Goal: Task Accomplishment & Management: Manage account settings

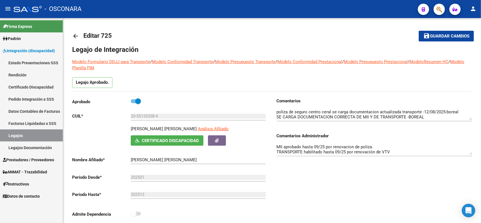
scroll to position [76, 0]
click at [438, 39] on button "save Guardar cambios" at bounding box center [446, 36] width 55 height 10
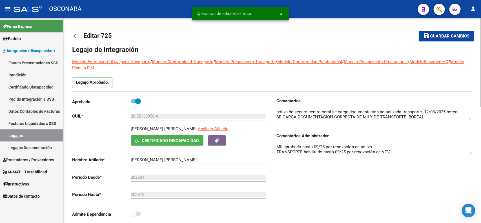
click at [72, 35] on mat-icon "arrow_back" at bounding box center [75, 36] width 7 height 7
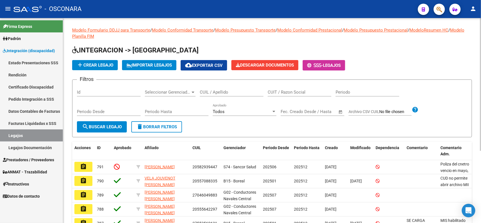
click at [111, 93] on input "Id" at bounding box center [109, 92] width 64 height 5
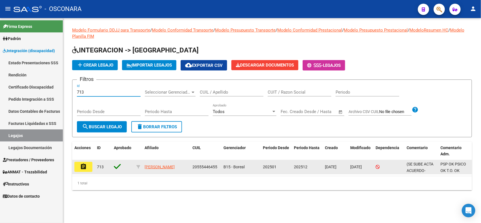
type input "713"
click at [79, 169] on button "assignment" at bounding box center [83, 167] width 18 height 10
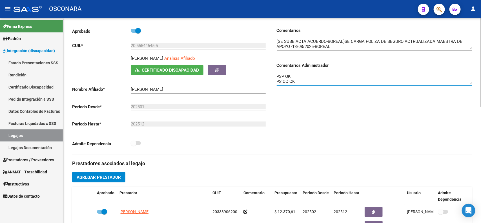
scroll to position [20, 0]
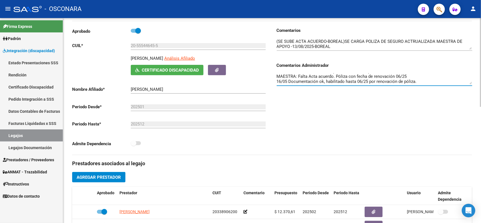
drag, startPoint x: 423, startPoint y: 81, endPoint x: 309, endPoint y: 80, distance: 114.4
click at [309, 80] on textarea "PSP OK PSICO OK T.O. OK FONO autorizado hasta 10/25 por renovación de póliza. M…" at bounding box center [374, 78] width 195 height 11
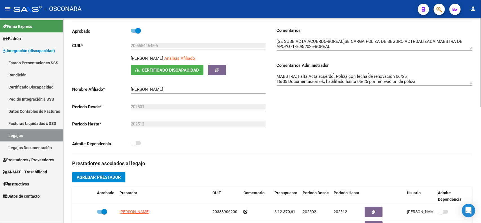
click at [329, 118] on div "Comentarios Comentarios Administrador PSP OK PSICO OK T.O. OK FONO autorizado h…" at bounding box center [372, 90] width 200 height 127
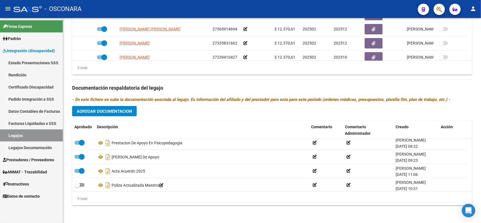
scroll to position [76, 0]
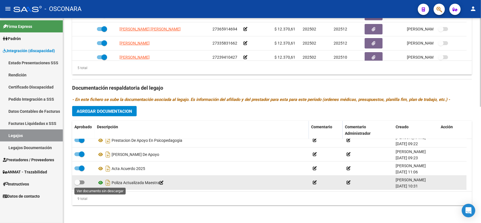
click at [99, 185] on icon at bounding box center [100, 182] width 7 height 7
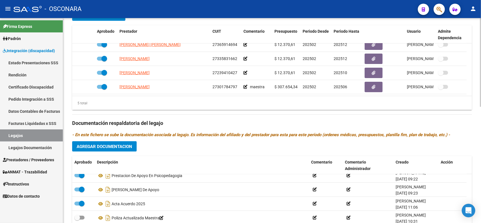
scroll to position [267, 0]
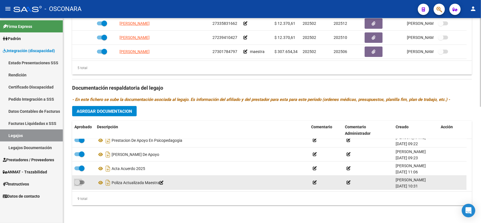
click at [77, 182] on span at bounding box center [77, 182] width 6 height 6
click at [77, 184] on input "checkbox" at bounding box center [77, 184] width 0 height 0
checkbox input "true"
click at [106, 183] on icon "Descargar documento" at bounding box center [107, 182] width 7 height 9
click at [460, 69] on div "5 total" at bounding box center [272, 68] width 400 height 14
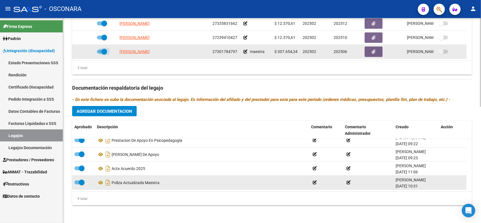
click at [103, 50] on span at bounding box center [104, 52] width 6 height 6
click at [100, 54] on input "checkbox" at bounding box center [99, 54] width 0 height 0
checkbox input "false"
click at [85, 51] on icon at bounding box center [87, 52] width 4 height 4
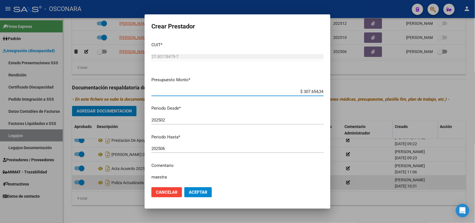
click at [187, 149] on input "202506" at bounding box center [238, 148] width 172 height 5
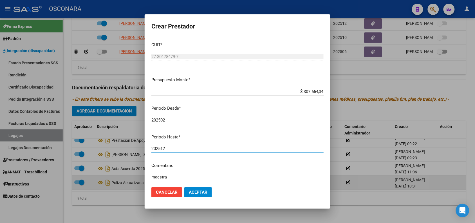
type input "202512"
click at [202, 192] on span "Aceptar" at bounding box center [198, 192] width 19 height 5
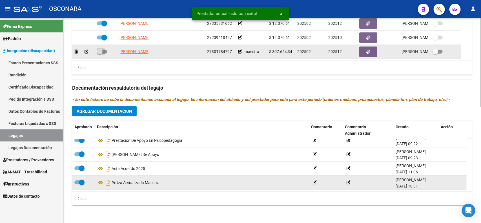
click at [104, 51] on span at bounding box center [102, 52] width 10 height 4
click at [100, 54] on input "checkbox" at bounding box center [99, 54] width 0 height 0
checkbox input "true"
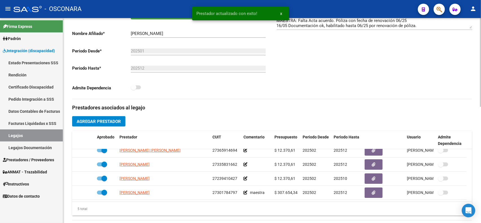
scroll to position [56, 0]
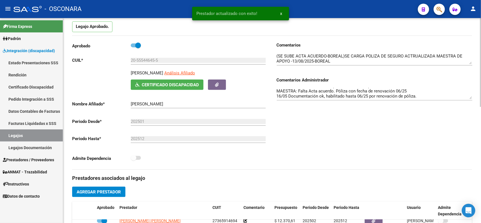
click at [359, 92] on textarea "PSP OK PSICO OK T.O. OK FONO autorizado hasta 10/25 por renovación de póliza. M…" at bounding box center [374, 93] width 195 height 11
click at [424, 95] on textarea "PSP OK PSICO OK T.O. OK FONO autorizado hasta 10/25 por renovación de póliza. M…" at bounding box center [374, 93] width 195 height 11
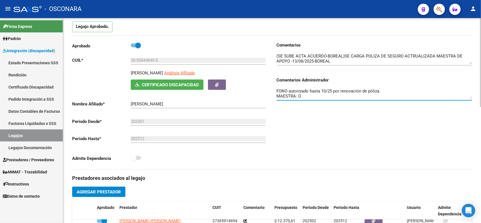
scroll to position [15, 0]
drag, startPoint x: 326, startPoint y: 95, endPoint x: 277, endPoint y: 97, distance: 48.8
click at [277, 97] on textarea "PSP OK PSICO OK T.O. OK FONO autorizado hasta 10/25 por renovación de póliza. M…" at bounding box center [374, 93] width 195 height 11
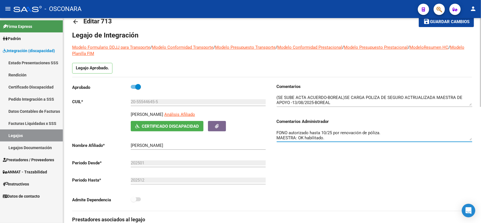
scroll to position [0, 0]
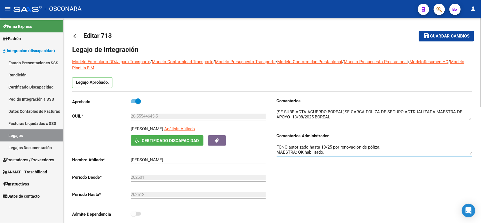
type textarea "PSP OK PSICO OK T.O. OK FONO autorizado hasta 10/25 por renovación de póliza. M…"
click at [428, 32] on button "save Guardar cambios" at bounding box center [446, 36] width 55 height 10
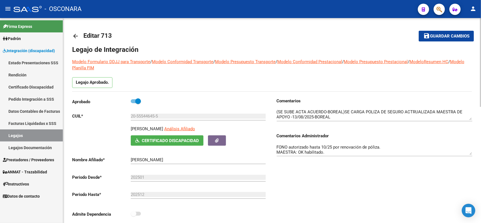
click at [441, 33] on button "save Guardar cambios" at bounding box center [446, 36] width 55 height 10
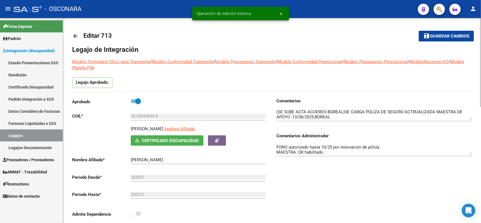
click at [74, 34] on mat-icon "arrow_back" at bounding box center [75, 36] width 7 height 7
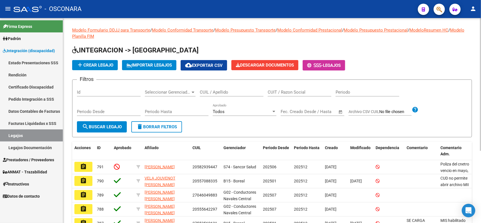
click at [95, 90] on input "Id" at bounding box center [109, 92] width 64 height 5
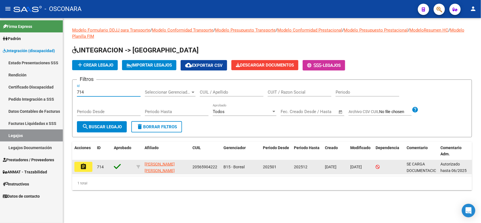
type input "714"
click at [84, 169] on button "assignment" at bounding box center [83, 167] width 18 height 10
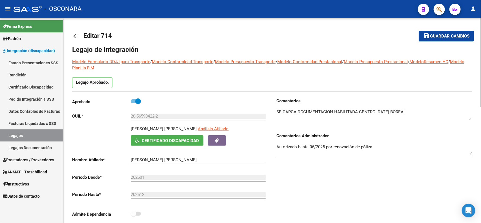
click at [323, 184] on div "Comentarios Comentarios Administrador Autorizado hasta 06/2025 por renovación d…" at bounding box center [372, 161] width 200 height 127
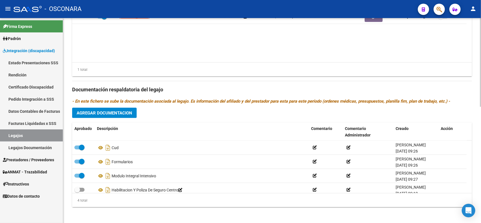
scroll to position [267, 0]
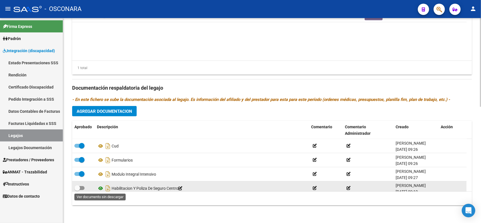
click at [103, 188] on icon at bounding box center [100, 188] width 7 height 7
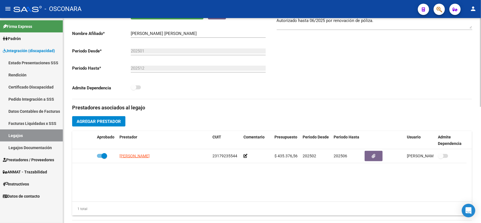
scroll to position [141, 0]
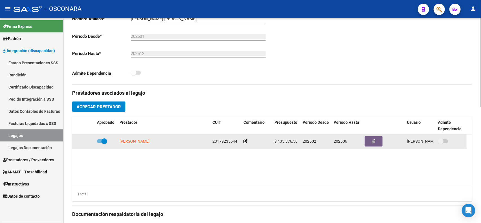
click at [105, 139] on span at bounding box center [104, 141] width 6 height 6
click at [100, 143] on input "checkbox" at bounding box center [99, 143] width 0 height 0
checkbox input "false"
click at [87, 140] on icon at bounding box center [87, 141] width 4 height 4
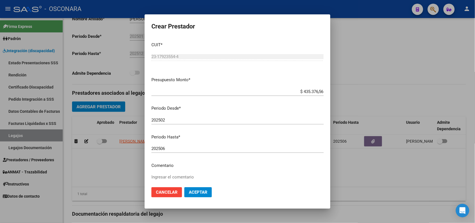
click at [183, 151] on div "202506 Ingresar el periodo" at bounding box center [238, 148] width 172 height 8
type input "202510"
click at [201, 194] on span "Aceptar" at bounding box center [198, 192] width 19 height 5
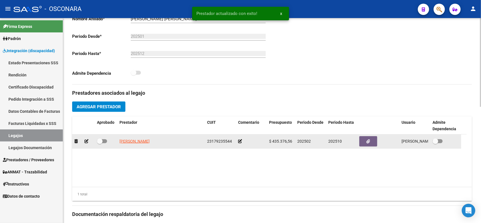
click at [101, 141] on span at bounding box center [100, 141] width 6 height 6
click at [100, 143] on input "checkbox" at bounding box center [99, 143] width 0 height 0
checkbox input "true"
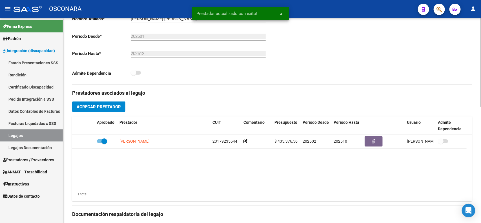
click at [454, 165] on datatable-body "[PERSON_NAME] 23179235544 $ 435.376,56 202502 202510 [PERSON_NAME] [DATE]" at bounding box center [272, 160] width 400 height 52
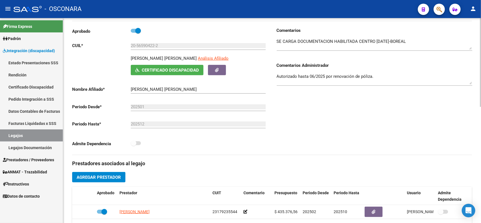
scroll to position [35, 0]
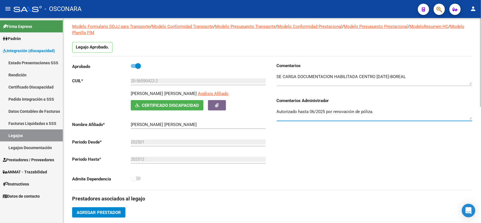
drag, startPoint x: 380, startPoint y: 113, endPoint x: 270, endPoint y: 114, distance: 109.9
click at [270, 114] on div "Aprobado CUIL * 20-56590422-2 Ingresar CUIL [PERSON_NAME] [PERSON_NAME] Análisi…" at bounding box center [272, 126] width 400 height 127
type textarea "MII habilitado hasta 10/25 por renovación de póliza."
click at [392, 151] on div "Comentarios Comentarios Administrador MII habilitado hasta 10/25 por renovación…" at bounding box center [372, 126] width 200 height 127
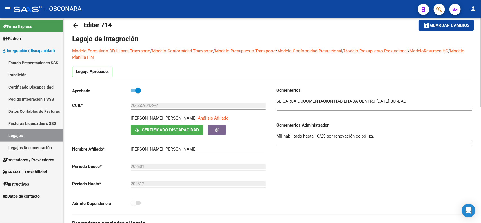
scroll to position [0, 0]
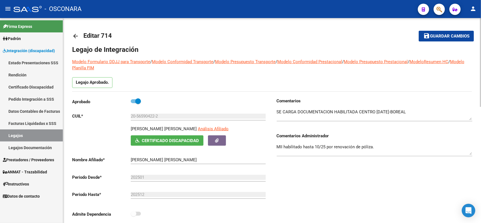
click at [436, 34] on span "Guardar cambios" at bounding box center [449, 36] width 39 height 5
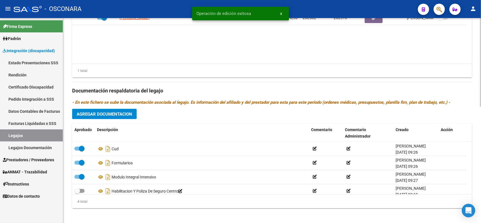
scroll to position [267, 0]
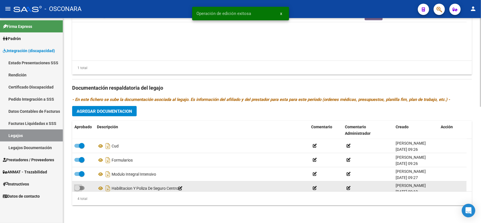
click at [83, 186] on span at bounding box center [79, 188] width 10 height 4
click at [77, 190] on input "checkbox" at bounding box center [77, 190] width 0 height 0
checkbox input "true"
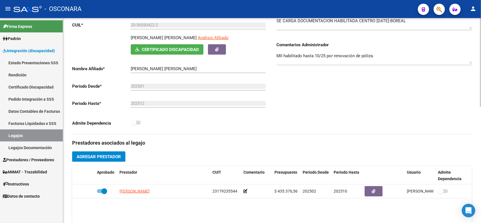
scroll to position [0, 0]
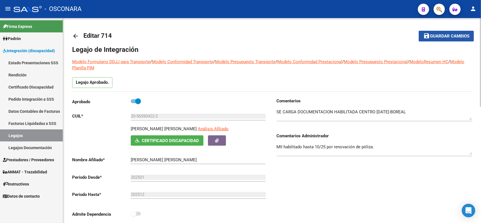
click at [442, 34] on span "Guardar cambios" at bounding box center [449, 36] width 39 height 5
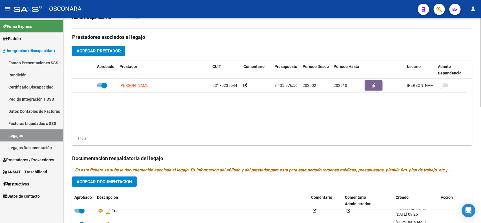
scroll to position [267, 0]
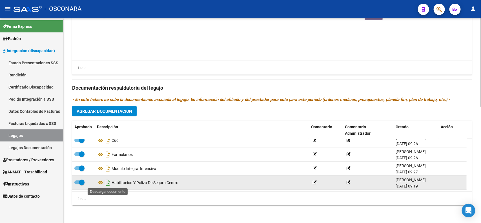
click at [105, 183] on icon "Descargar documento" at bounding box center [107, 182] width 7 height 9
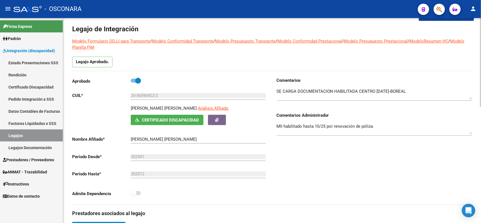
scroll to position [0, 0]
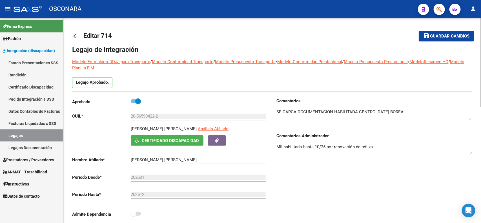
click at [441, 28] on mat-toolbar-row "save Guardar cambios" at bounding box center [432, 36] width 84 height 18
click at [440, 33] on button "save Guardar cambios" at bounding box center [446, 36] width 55 height 10
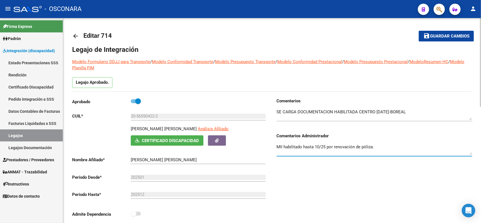
drag, startPoint x: 381, startPoint y: 144, endPoint x: 186, endPoint y: 143, distance: 194.4
click at [186, 143] on div "Aprobado CUIL * 20-56590422-2 Ingresar CUIL [PERSON_NAME] [PERSON_NAME] Análisi…" at bounding box center [272, 161] width 400 height 127
click at [451, 37] on span "Guardar cambios" at bounding box center [449, 36] width 39 height 5
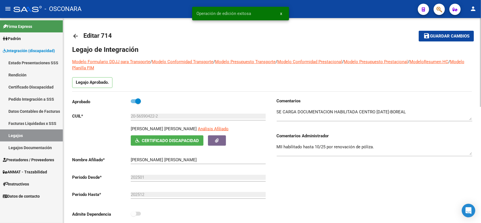
click at [76, 35] on mat-icon "arrow_back" at bounding box center [75, 36] width 7 height 7
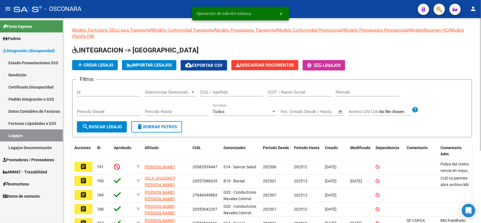
click at [121, 88] on div "Id" at bounding box center [109, 90] width 64 height 12
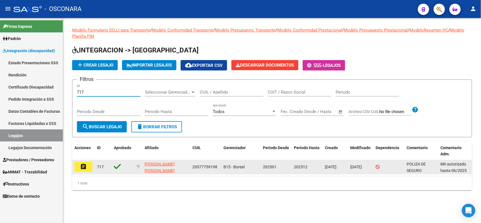
type input "717"
click at [86, 160] on datatable-body-cell "assignment" at bounding box center [83, 167] width 23 height 14
click at [86, 166] on mat-icon "assignment" at bounding box center [83, 166] width 7 height 7
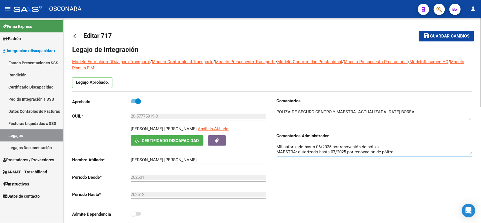
click at [402, 148] on textarea "MII autorizado hasta 06/2025 por renovación de póliza. MAESTRA: autorizado hast…" at bounding box center [374, 149] width 195 height 11
click at [326, 191] on div "Comentarios Comentarios Administrador MII autorizado hasta 06/2025 por renovaci…" at bounding box center [372, 161] width 200 height 127
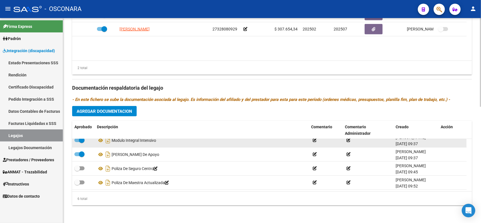
scroll to position [34, 0]
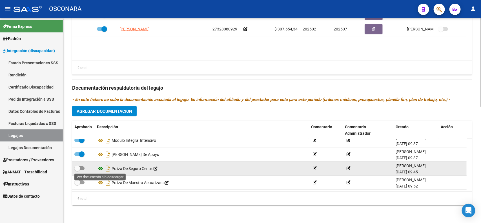
click at [99, 168] on icon at bounding box center [100, 168] width 7 height 7
click at [78, 166] on span at bounding box center [77, 168] width 6 height 6
click at [77, 170] on input "checkbox" at bounding box center [77, 170] width 0 height 0
checkbox input "true"
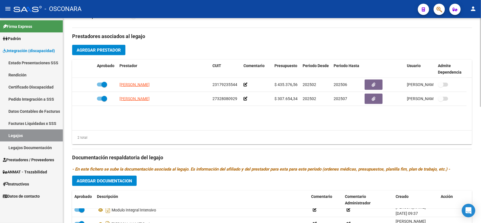
scroll to position [197, 0]
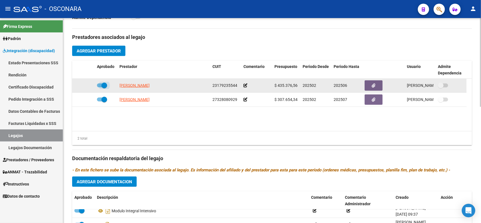
click at [106, 83] on span at bounding box center [104, 86] width 6 height 6
click at [100, 87] on input "checkbox" at bounding box center [99, 87] width 0 height 0
checkbox input "false"
click at [88, 85] on icon at bounding box center [87, 85] width 4 height 4
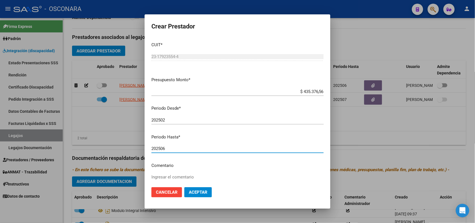
click at [196, 147] on input "202506" at bounding box center [238, 148] width 172 height 5
type input "202510"
click at [202, 191] on span "Aceptar" at bounding box center [198, 192] width 19 height 5
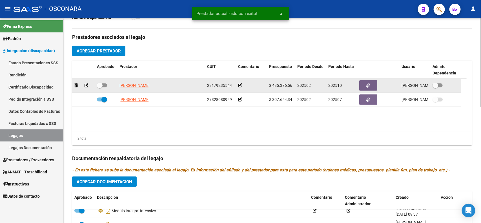
click at [99, 86] on span at bounding box center [100, 86] width 6 height 6
click at [99, 87] on input "checkbox" at bounding box center [99, 87] width 0 height 0
checkbox input "true"
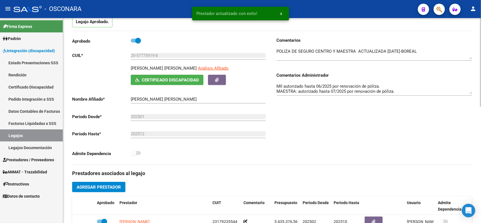
scroll to position [56, 0]
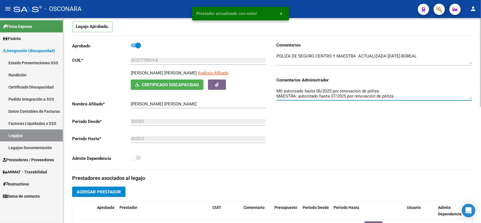
click at [317, 90] on textarea "MII autorizado hasta 06/2025 por renovación de póliza. MAESTRA: autorizado hast…" at bounding box center [374, 93] width 195 height 11
drag, startPoint x: 316, startPoint y: 90, endPoint x: 321, endPoint y: 90, distance: 4.8
click at [321, 90] on textarea "MII autorizado hasta 06/2025 por renovación de póliza. MAESTRA: autorizado hast…" at bounding box center [374, 93] width 195 height 11
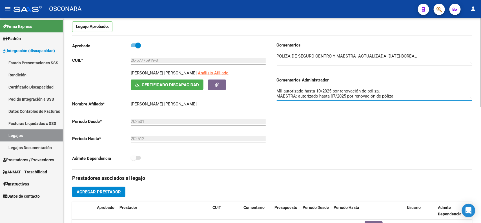
click at [295, 91] on textarea "MII autorizado hasta 10/2025 por renovación de póliza. MAESTRA: autorizado hast…" at bounding box center [374, 93] width 195 height 11
click at [385, 165] on div "Comentarios Comentarios Administrador MII habilitado hasta 10/2025 por renovaci…" at bounding box center [372, 105] width 200 height 127
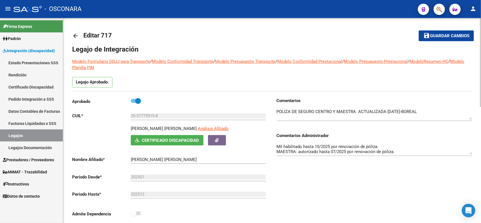
scroll to position [0, 0]
click at [427, 32] on mat-icon "save" at bounding box center [426, 35] width 7 height 7
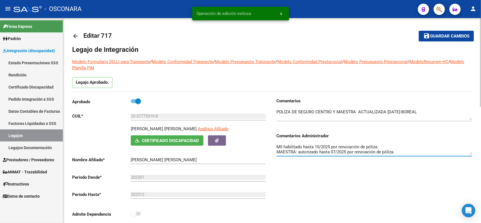
click at [295, 146] on textarea "MII habilitado hasta 10/2025 por renovación de póliza. MAESTRA: autorizado hast…" at bounding box center [374, 149] width 195 height 11
click at [310, 148] on textarea "MII habilitado hasta 10/2025 por renovación de póliza. MAESTRA: autorizado hast…" at bounding box center [374, 149] width 195 height 11
click at [309, 153] on textarea "MII habilitado hasta 10/2025 por renovación de póliza. MAESTRA: autorizado hast…" at bounding box center [374, 149] width 195 height 11
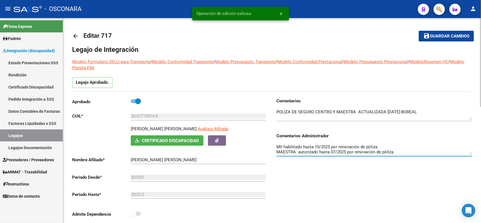
click at [309, 153] on textarea "MII habilitado hasta 10/2025 por renovación de póliza. MAESTRA: autorizado hast…" at bounding box center [374, 149] width 195 height 11
paste textarea "habilit"
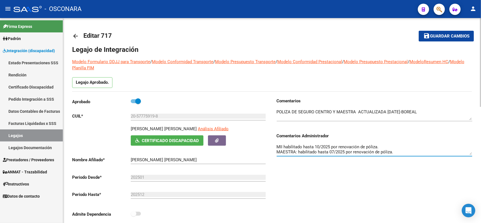
type textarea "MII habilitado hasta 10/2025 por renovación de póliza. MAESTRA: habilitado hast…"
click at [447, 33] on button "save Guardar cambios" at bounding box center [446, 36] width 55 height 10
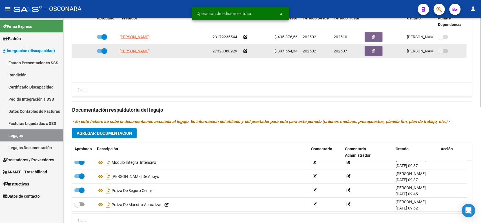
scroll to position [267, 0]
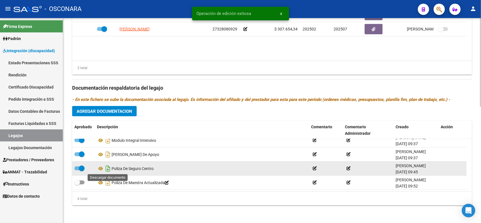
click at [108, 170] on icon "Descargar documento" at bounding box center [107, 168] width 7 height 9
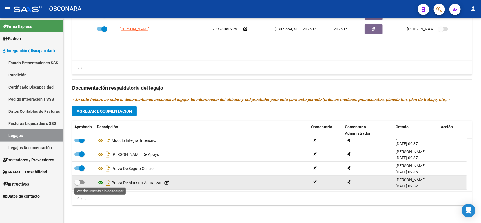
click at [102, 180] on icon at bounding box center [100, 182] width 7 height 7
click at [78, 181] on span at bounding box center [77, 182] width 6 height 6
click at [77, 184] on input "checkbox" at bounding box center [77, 184] width 0 height 0
checkbox input "true"
click at [107, 183] on icon "Descargar documento" at bounding box center [107, 182] width 7 height 9
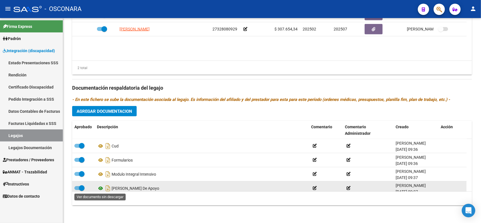
click at [99, 187] on icon at bounding box center [100, 188] width 7 height 7
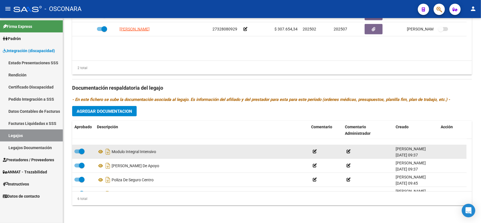
scroll to position [34, 0]
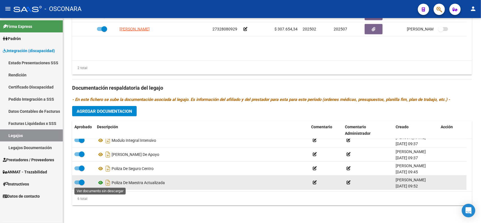
click at [98, 182] on icon at bounding box center [100, 182] width 7 height 7
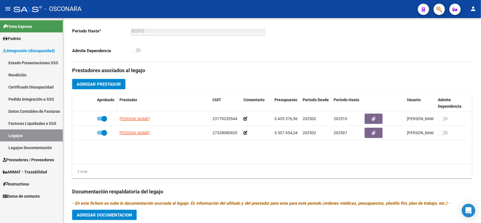
scroll to position [161, 0]
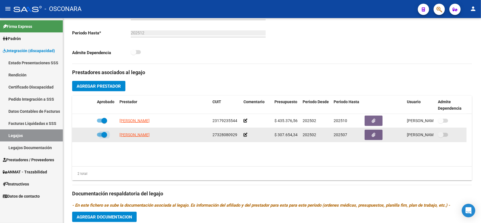
click at [102, 134] on span at bounding box center [104, 135] width 6 height 6
click at [100, 137] on input "checkbox" at bounding box center [99, 137] width 0 height 0
checkbox input "false"
click at [88, 136] on icon at bounding box center [87, 135] width 4 height 4
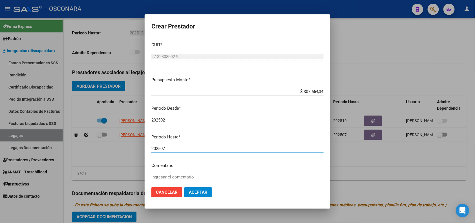
click at [183, 150] on input "202507" at bounding box center [238, 148] width 172 height 5
type input "202511"
click at [191, 194] on span "Aceptar" at bounding box center [198, 192] width 19 height 5
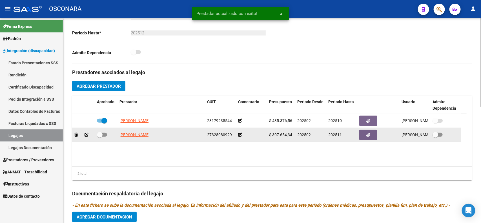
click at [101, 134] on span at bounding box center [100, 135] width 6 height 6
click at [100, 137] on input "checkbox" at bounding box center [99, 137] width 0 height 0
checkbox input "true"
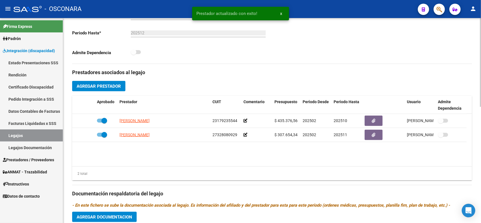
scroll to position [21, 0]
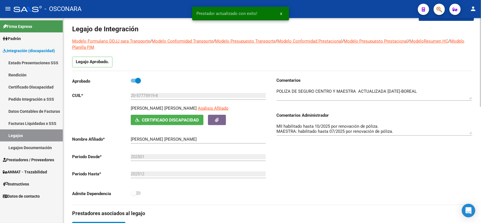
click at [330, 130] on textarea "MII habilitado hasta 10/2025 por renovación de póliza. MAESTRA: habilitado hast…" at bounding box center [374, 128] width 195 height 11
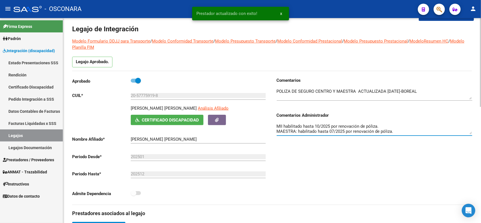
click at [330, 130] on textarea "MII habilitado hasta 10/2025 por renovación de póliza. MAESTRA: habilitado hast…" at bounding box center [374, 128] width 195 height 11
type textarea "MII habilitado hasta 10/2025 por renovación de póliza. MAESTRA: habilitado hast…"
click at [369, 154] on div "Comentarios Comentarios Administrador MII habilitado hasta 10/2025 por renovaci…" at bounding box center [372, 140] width 200 height 127
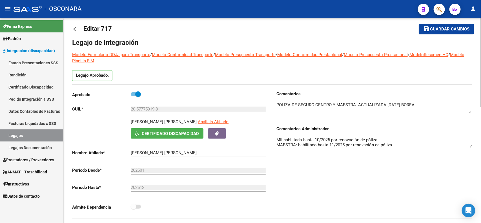
scroll to position [0, 0]
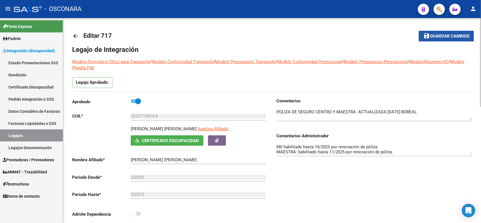
click at [440, 37] on span "Guardar cambios" at bounding box center [449, 36] width 39 height 5
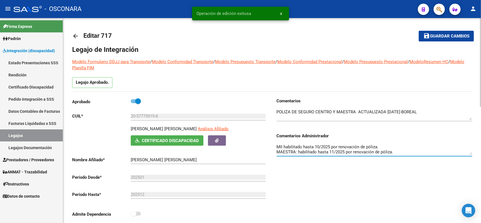
drag, startPoint x: 277, startPoint y: 146, endPoint x: 408, endPoint y: 158, distance: 132.4
click at [408, 158] on div "MII habilitado hasta 10/2025 por renovación de póliza. MAESTRA: habilitado hast…" at bounding box center [374, 150] width 195 height 23
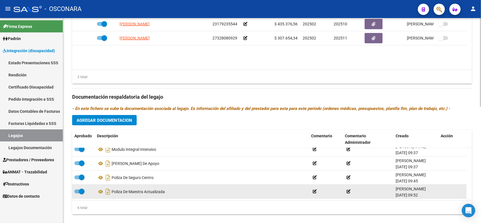
scroll to position [267, 0]
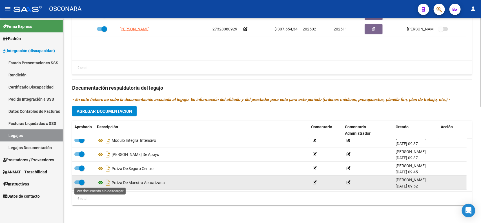
click at [101, 179] on icon at bounding box center [100, 182] width 7 height 7
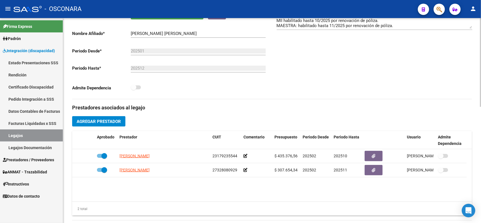
scroll to position [0, 0]
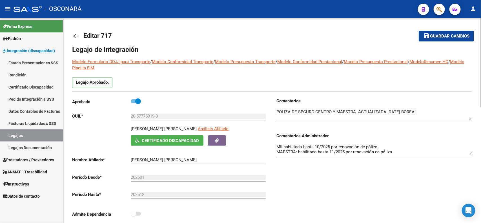
click at [442, 34] on span "Guardar cambios" at bounding box center [449, 36] width 39 height 5
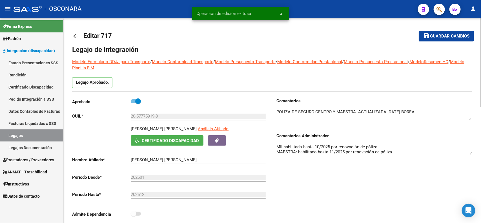
click at [72, 35] on mat-icon "arrow_back" at bounding box center [75, 36] width 7 height 7
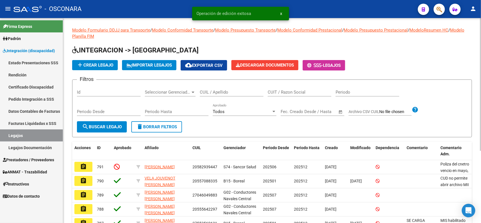
click at [113, 89] on div "Id" at bounding box center [109, 90] width 64 height 12
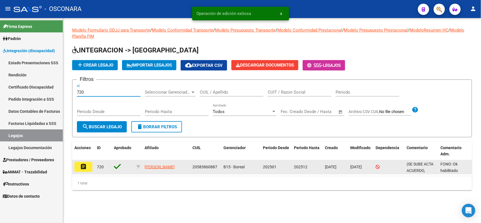
type input "720"
click at [81, 170] on button "assignment" at bounding box center [83, 167] width 18 height 10
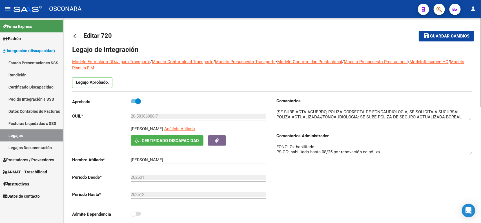
click at [383, 147] on textarea "FONO: Ok habilitado PSICO: habilitado hasta 08/25 por renovación de póliza. [ME…" at bounding box center [374, 149] width 195 height 11
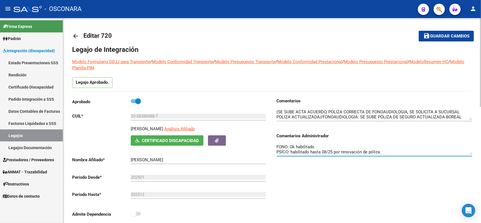
scroll to position [10, 0]
click at [363, 188] on div "Comentarios Comentarios Administrador FONO: Ok habilitado PSICO: habilitado has…" at bounding box center [372, 161] width 200 height 127
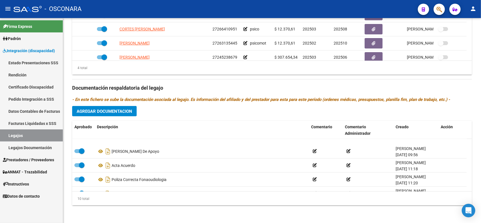
scroll to position [90, 0]
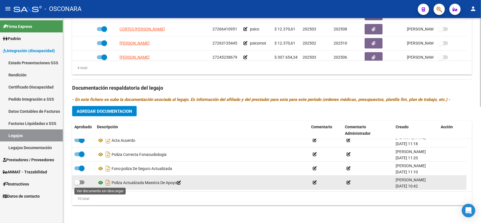
click at [98, 180] on icon at bounding box center [100, 182] width 7 height 7
click at [81, 181] on span at bounding box center [79, 182] width 10 height 4
click at [77, 184] on input "checkbox" at bounding box center [77, 184] width 0 height 0
checkbox input "true"
click at [107, 181] on icon "Descargar documento" at bounding box center [107, 182] width 7 height 9
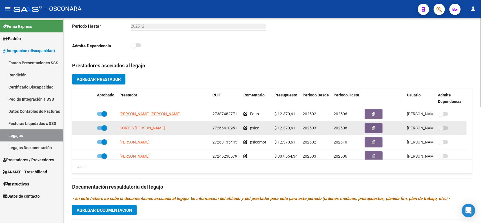
scroll to position [161, 0]
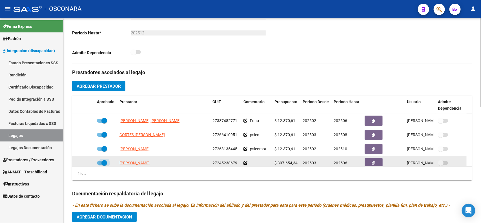
click at [102, 162] on span at bounding box center [104, 163] width 6 height 6
click at [100, 165] on input "checkbox" at bounding box center [99, 165] width 0 height 0
checkbox input "false"
click at [85, 162] on icon at bounding box center [87, 163] width 4 height 4
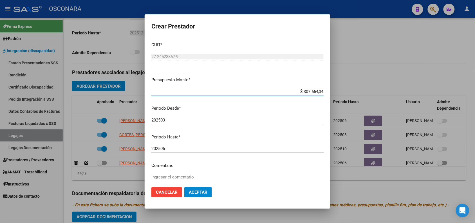
click at [192, 143] on mat-dialog-content "CUIT * 27-24523867-9 Ingresar CUIT ARCA Padrón Presupuesto Monto * $ 307.654,34…" at bounding box center [238, 109] width 186 height 145
click at [194, 151] on div "202506 Ingresar el periodo" at bounding box center [238, 148] width 172 height 8
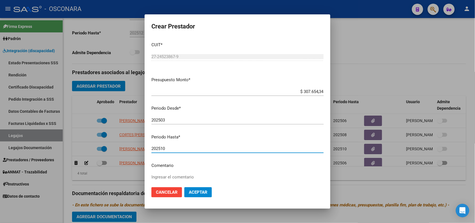
type input "202510"
click at [202, 193] on span "Aceptar" at bounding box center [198, 192] width 19 height 5
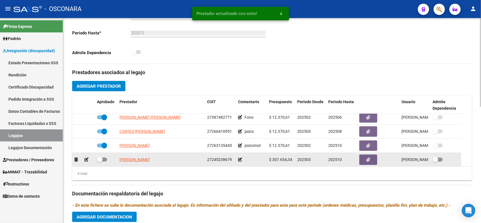
click at [101, 161] on span at bounding box center [100, 160] width 6 height 6
click at [100, 161] on input "checkbox" at bounding box center [99, 161] width 0 height 0
checkbox input "true"
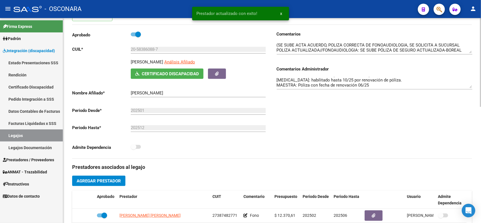
scroll to position [56, 0]
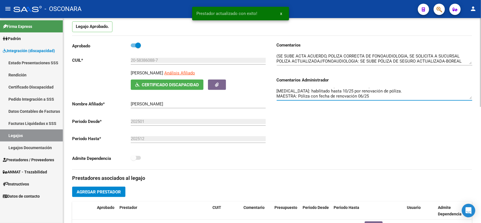
drag, startPoint x: 358, startPoint y: 95, endPoint x: 363, endPoint y: 95, distance: 5.1
click at [363, 95] on textarea "FONO: Ok habilitado PSICO: habilitado hasta 08/25 por renovación de póliza. [ME…" at bounding box center [374, 93] width 195 height 11
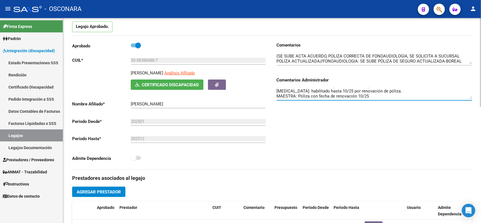
type textarea "FONO: Ok habilitado PSICO: habilitado hasta 08/25 por renovación de póliza. [ME…"
click at [385, 132] on div "Comentarios Comentarios Administrador FONO: Ok habilitado PSICO: habilitado has…" at bounding box center [372, 105] width 200 height 127
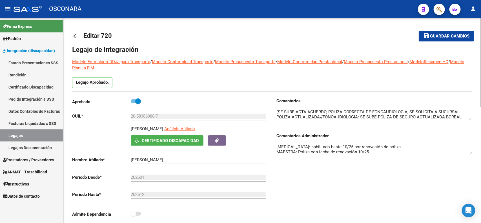
click at [446, 38] on button "save Guardar cambios" at bounding box center [446, 36] width 55 height 10
click at [423, 161] on div "Comentarios Comentarios Administrador FONO: Ok habilitado PSICO: habilitado has…" at bounding box center [372, 161] width 200 height 127
click at [457, 35] on span "Guardar cambios" at bounding box center [449, 36] width 39 height 5
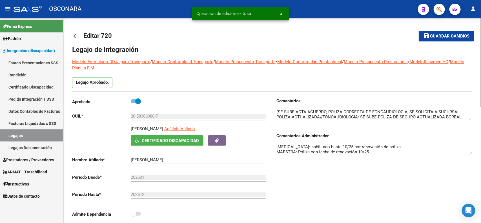
click at [326, 175] on div "Comentarios Comentarios Administrador FONO: Ok habilitado PSICO: habilitado has…" at bounding box center [372, 161] width 200 height 127
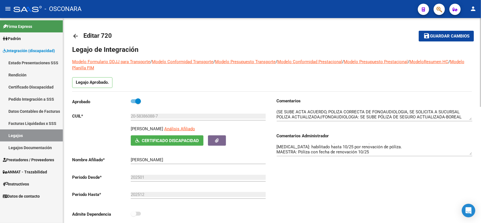
click at [436, 38] on span "Guardar cambios" at bounding box center [449, 36] width 39 height 5
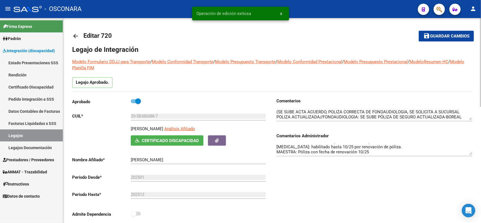
click at [77, 35] on mat-icon "arrow_back" at bounding box center [75, 36] width 7 height 7
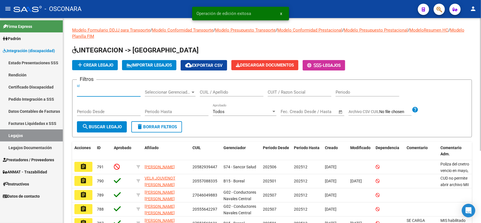
click at [109, 92] on input "Id" at bounding box center [109, 92] width 64 height 5
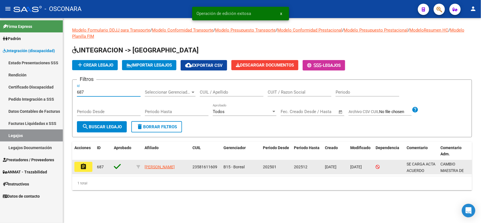
type input "687"
click at [85, 167] on mat-icon "assignment" at bounding box center [83, 166] width 7 height 7
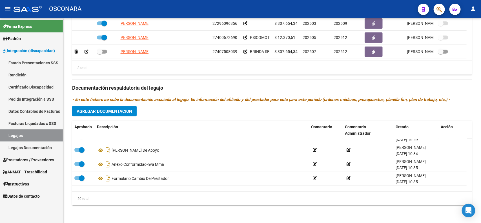
scroll to position [196, 0]
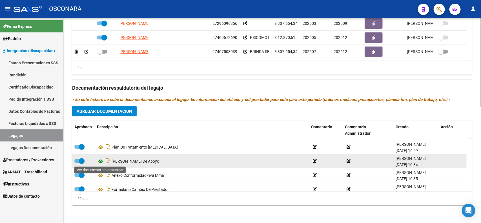
click at [100, 159] on icon at bounding box center [100, 161] width 7 height 7
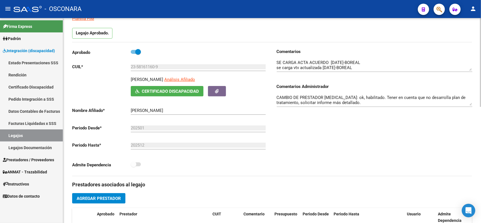
scroll to position [0, 0]
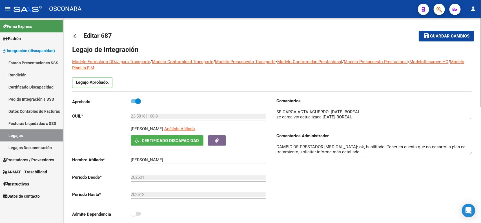
click at [355, 146] on textarea "CAMBIO MAESTRA DE APOYO OK FONO: ok, habilitado PSICOMOT: habilitado hasta 07/2…" at bounding box center [374, 149] width 195 height 11
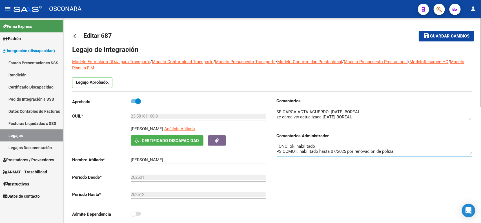
scroll to position [1, 0]
click at [320, 179] on div "Comentarios Comentarios Administrador CAMBIO MAESTRA DE APOYO OK FONO: ok, habi…" at bounding box center [372, 161] width 200 height 127
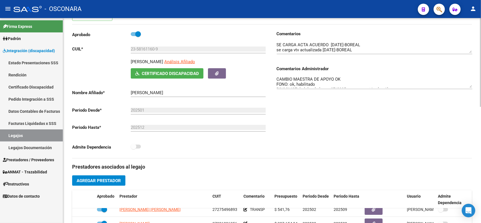
scroll to position [246, 0]
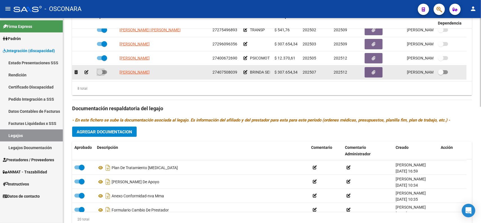
click at [103, 73] on span at bounding box center [102, 72] width 10 height 4
click at [100, 74] on input "checkbox" at bounding box center [99, 74] width 0 height 0
checkbox input "true"
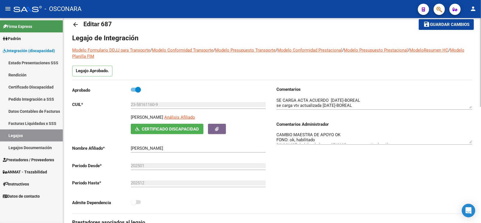
scroll to position [0, 0]
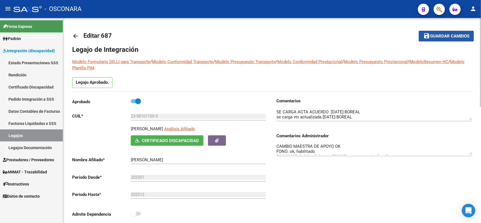
click at [426, 35] on mat-icon "save" at bounding box center [426, 35] width 7 height 7
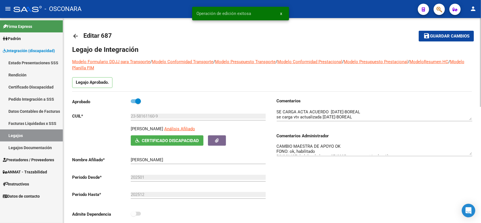
click at [348, 145] on textarea "CAMBIO MAESTRA DE APOYO OK FONO: ok, habilitado PSICOMOT: habilitado hasta 07/2…" at bounding box center [374, 149] width 195 height 11
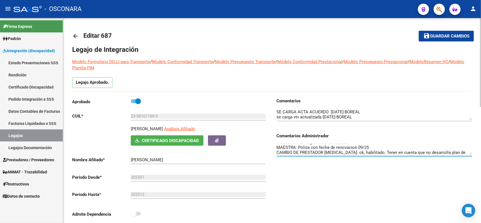
scroll to position [35, 0]
click at [440, 35] on span "Guardar cambios" at bounding box center [449, 36] width 39 height 5
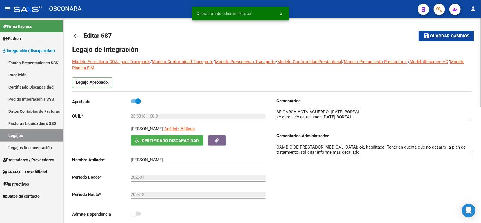
click at [314, 191] on div "Comentarios Comentarios Administrador CAMBIO MAESTRA DE APOYO OK FONO: ok, habi…" at bounding box center [372, 161] width 200 height 127
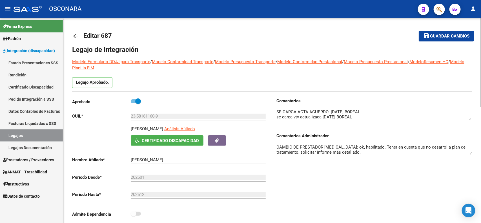
click at [441, 37] on span "Guardar cambios" at bounding box center [449, 36] width 39 height 5
click at [80, 34] on link "arrow_back" at bounding box center [77, 35] width 11 height 13
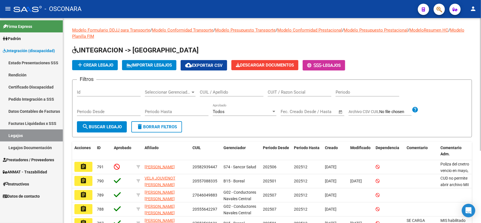
click at [231, 128] on form "Filtros Id Seleccionar Gerenciador Seleccionar Gerenciador CUIL / Apellido CUIT…" at bounding box center [272, 108] width 400 height 58
click at [33, 157] on span "Prestadores / Proveedores" at bounding box center [28, 160] width 51 height 6
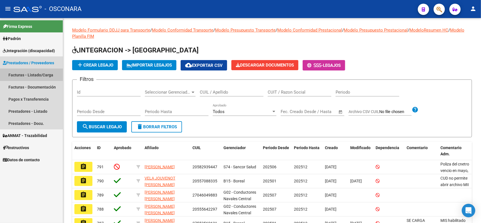
click at [28, 72] on link "Facturas - Listado/Carga" at bounding box center [31, 75] width 63 height 12
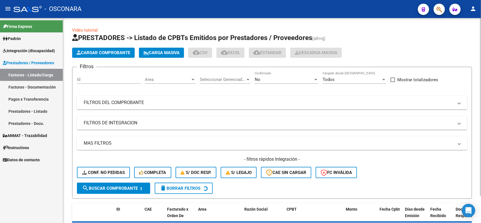
click at [274, 78] on div "No" at bounding box center [284, 79] width 59 height 5
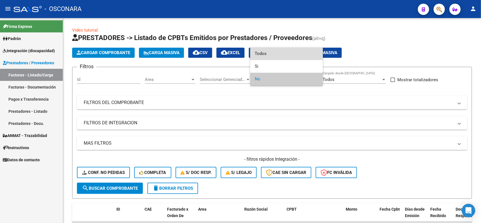
click at [274, 53] on span "Todos" at bounding box center [287, 53] width 64 height 13
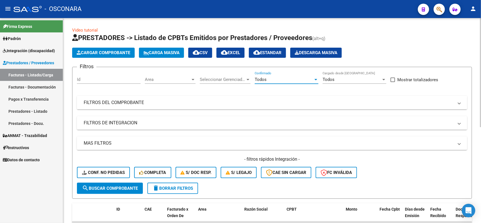
click at [268, 103] on mat-panel-title "FILTROS DEL COMPROBANTE" at bounding box center [269, 102] width 370 height 6
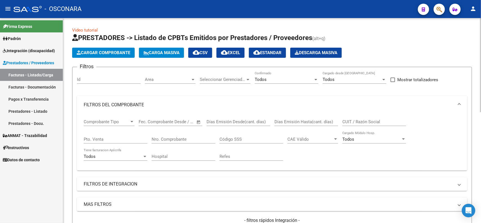
click at [159, 181] on mat-panel-title "FILTROS DE INTEGRACION" at bounding box center [269, 184] width 370 height 6
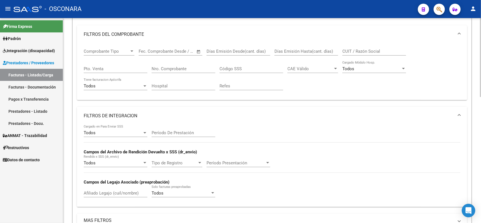
scroll to position [141, 0]
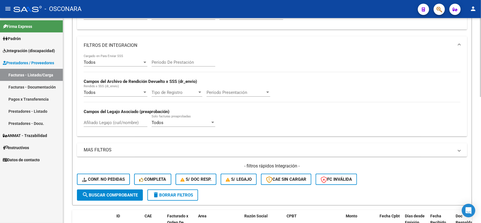
click at [109, 118] on div "Afiliado Legajo (cuil/nombre)" at bounding box center [116, 121] width 64 height 12
paste input "20506298106"
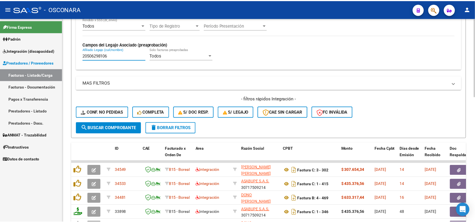
scroll to position [246, 0]
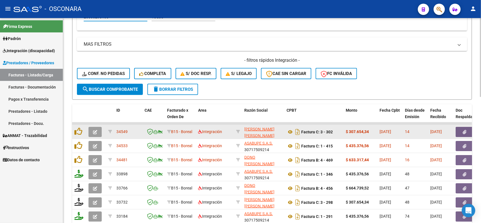
type input "20506298106"
click at [289, 129] on icon at bounding box center [289, 131] width 7 height 7
click at [459, 128] on button "button" at bounding box center [464, 132] width 18 height 10
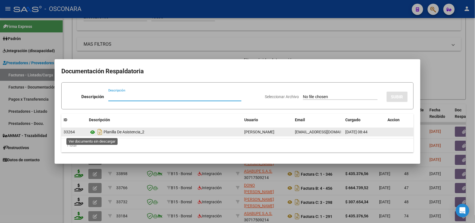
click at [93, 131] on icon at bounding box center [92, 132] width 7 height 7
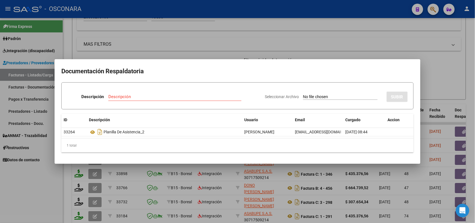
click at [130, 54] on div at bounding box center [237, 111] width 475 height 223
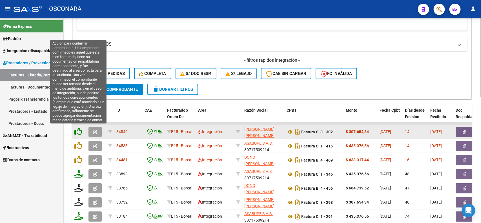
click at [78, 127] on icon at bounding box center [78, 131] width 8 height 8
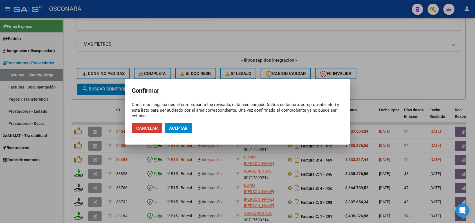
click at [182, 130] on span "Aceptar" at bounding box center [178, 128] width 19 height 5
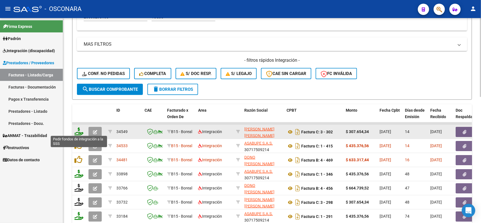
click at [79, 131] on icon at bounding box center [78, 131] width 9 height 8
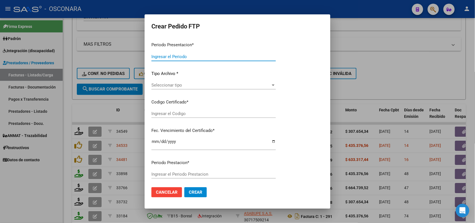
type input "202507"
type input "$ 307.654,34"
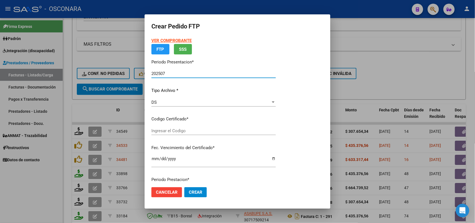
type input "ARG02-00050629810-20241014-20291014"
type input "[DATE]"
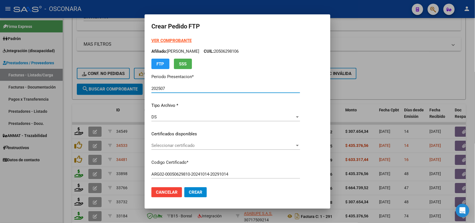
scroll to position [35, 0]
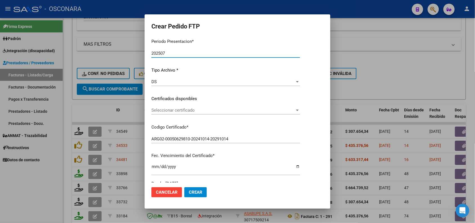
click at [197, 112] on span "Seleccionar certificado" at bounding box center [224, 110] width 144 height 5
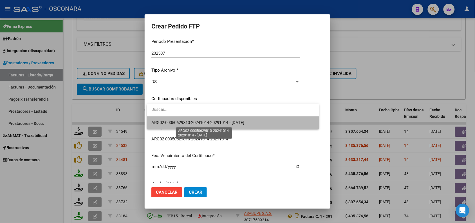
click at [194, 123] on span "ARG02-00050629810-20241014-20291014 - [DATE]" at bounding box center [198, 122] width 93 height 5
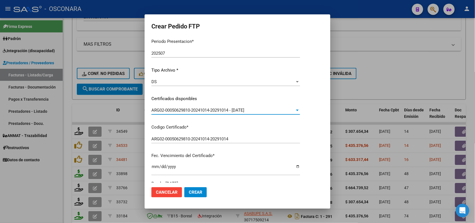
click at [194, 123] on div "VER COMPROBANTE ARCA Padrón Afiliado: [PERSON_NAME]: 20506298106 FTP SSS Period…" at bounding box center [226, 94] width 149 height 184
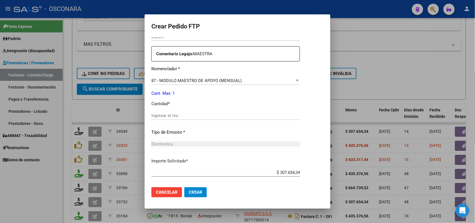
scroll to position [211, 0]
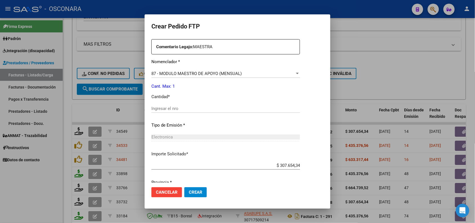
click at [163, 108] on input "Ingresar el nro" at bounding box center [226, 108] width 149 height 5
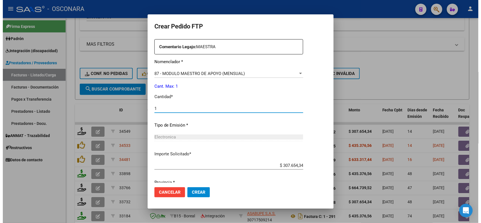
scroll to position [232, 0]
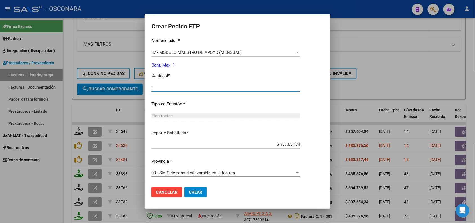
type input "1"
click at [205, 191] on button "Crear" at bounding box center [196, 192] width 23 height 10
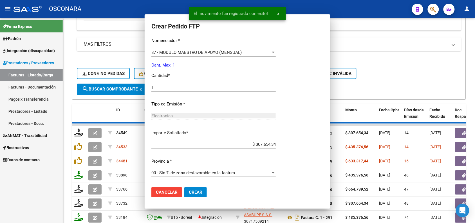
scroll to position [0, 0]
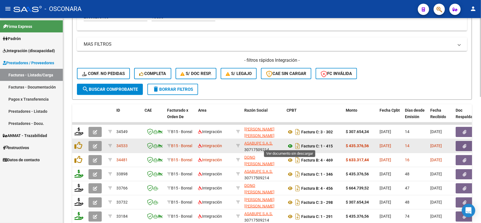
click at [292, 143] on icon at bounding box center [289, 146] width 7 height 7
click at [461, 145] on button "button" at bounding box center [464, 146] width 18 height 10
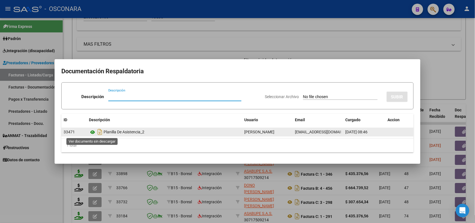
click at [92, 133] on icon at bounding box center [92, 132] width 7 height 7
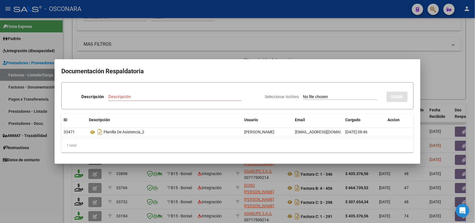
click at [252, 41] on div at bounding box center [237, 111] width 475 height 223
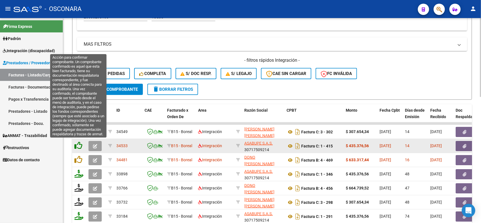
click at [75, 145] on icon at bounding box center [78, 145] width 8 height 8
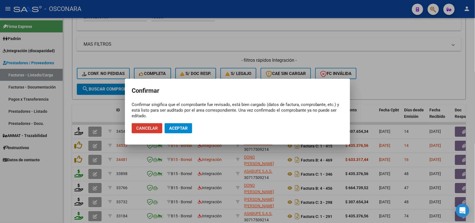
click at [182, 128] on span "Aceptar" at bounding box center [178, 128] width 19 height 5
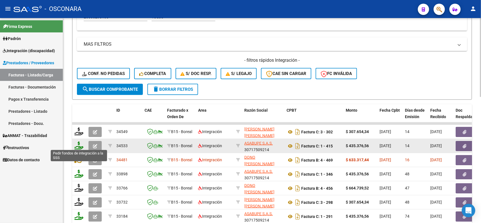
click at [81, 145] on icon at bounding box center [78, 145] width 9 height 8
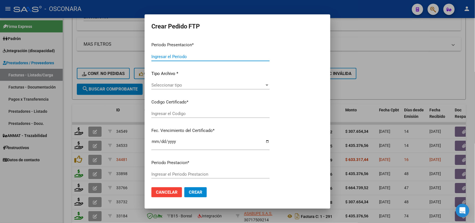
type input "202507"
type input "$ 435.376,56"
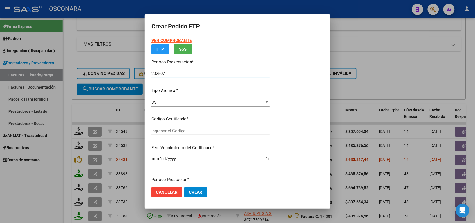
type input "ARG02-00050629810-20241014-20291014"
type input "[DATE]"
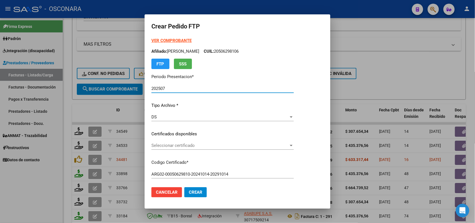
click at [206, 143] on span "Seleccionar certificado" at bounding box center [220, 145] width 137 height 5
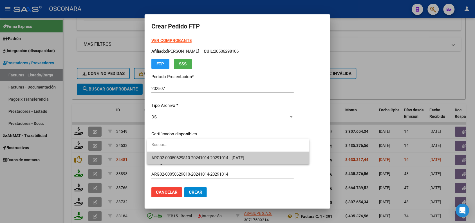
click at [209, 161] on span "ARG02-00050629810-20241014-20291014 - [DATE]" at bounding box center [229, 158] width 154 height 13
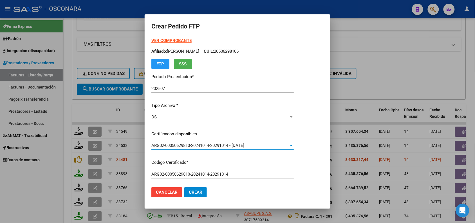
click at [211, 158] on div "VER COMPROBANTE ARCA Padrón Afiliado: [PERSON_NAME]: 20506298106 FTP SSS Period…" at bounding box center [223, 129] width 143 height 184
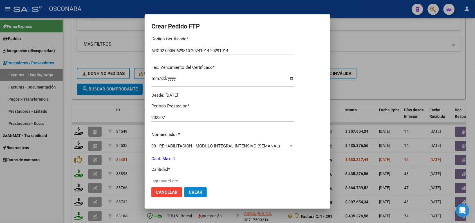
scroll to position [141, 0]
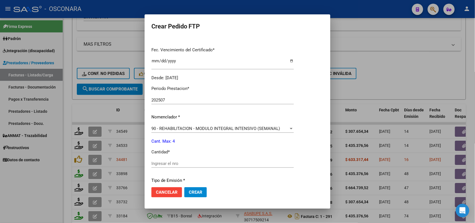
click at [161, 164] on input "Ingresar el nro" at bounding box center [223, 163] width 143 height 5
type input "4"
click at [178, 147] on div "Periodo Prestacion * 202507 Ingresar el Periodo Prestacion Nomenclador * 90 - R…" at bounding box center [223, 169] width 143 height 177
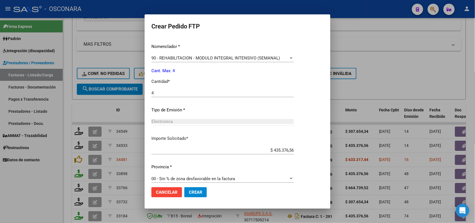
scroll to position [217, 0]
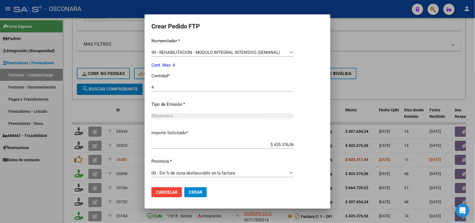
click at [195, 194] on span "Crear" at bounding box center [196, 192] width 14 height 5
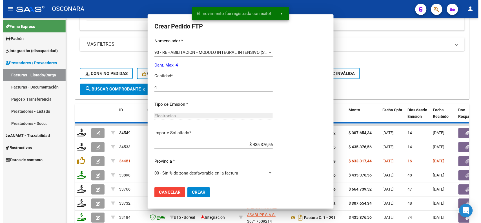
scroll to position [0, 0]
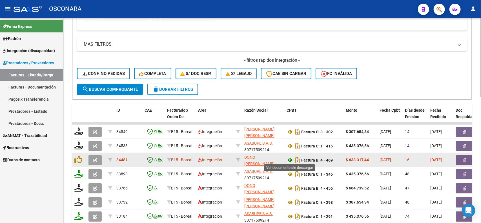
click at [291, 158] on icon at bounding box center [289, 160] width 7 height 7
click at [466, 157] on button "button" at bounding box center [464, 160] width 18 height 10
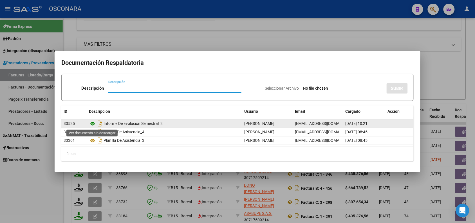
click at [92, 123] on icon at bounding box center [92, 123] width 7 height 7
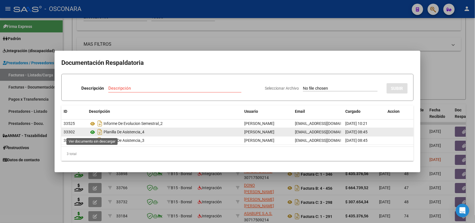
click at [90, 132] on icon at bounding box center [92, 132] width 7 height 7
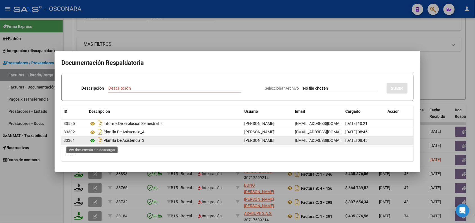
click at [92, 140] on icon at bounding box center [92, 140] width 7 height 7
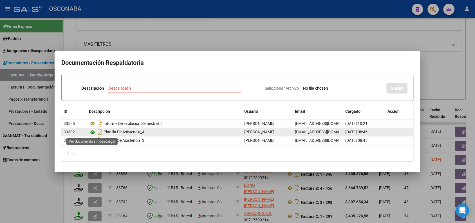
click at [92, 133] on icon at bounding box center [92, 132] width 7 height 7
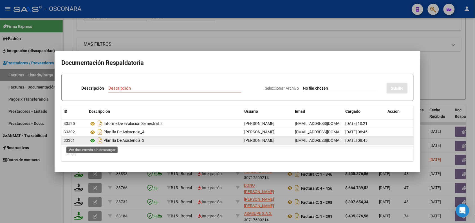
click at [95, 140] on icon at bounding box center [92, 140] width 7 height 7
click at [92, 140] on icon at bounding box center [92, 140] width 7 height 7
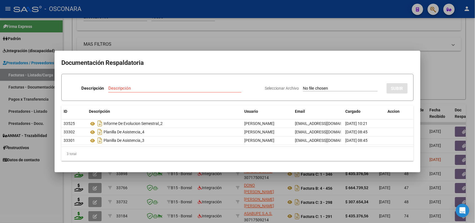
click at [281, 35] on div at bounding box center [237, 111] width 475 height 223
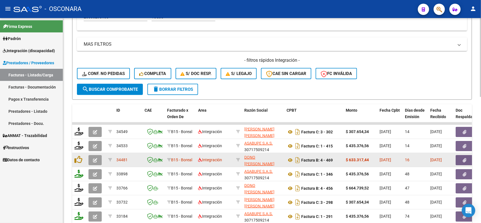
click at [96, 158] on icon "button" at bounding box center [95, 160] width 4 height 4
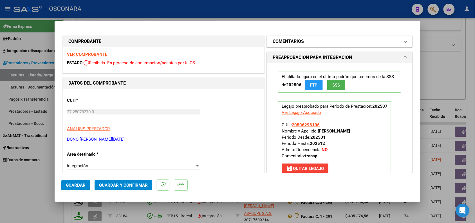
click at [315, 44] on mat-panel-title "COMENTARIOS" at bounding box center [336, 41] width 127 height 7
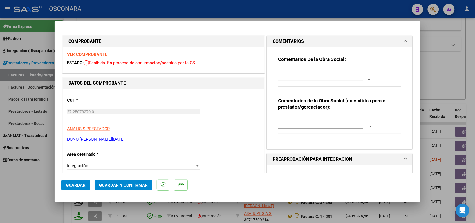
click at [302, 75] on textarea at bounding box center [324, 73] width 93 height 11
click at [288, 68] on textarea at bounding box center [324, 73] width 93 height 11
drag, startPoint x: 359, startPoint y: 70, endPoint x: 276, endPoint y: 71, distance: 83.4
click at [278, 71] on textarea "18/08 Falta planilla de asistencia a escuela." at bounding box center [324, 73] width 93 height 11
type textarea "18/08 Falta planilla de asistencia a escuela."
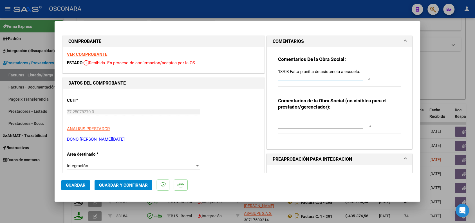
click at [82, 182] on button "Guardar" at bounding box center [75, 185] width 29 height 10
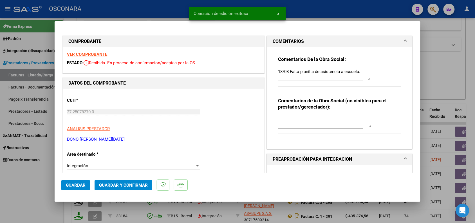
click at [37, 192] on div at bounding box center [237, 111] width 475 height 223
type input "$ 0,00"
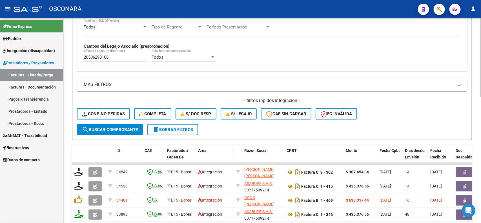
scroll to position [141, 0]
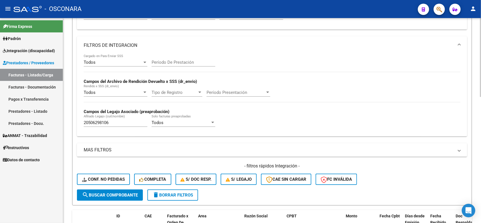
click at [107, 120] on input "20506298106" at bounding box center [116, 122] width 64 height 5
paste input "7528674149"
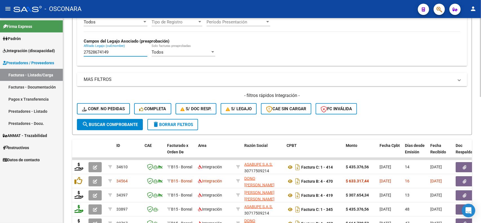
scroll to position [246, 0]
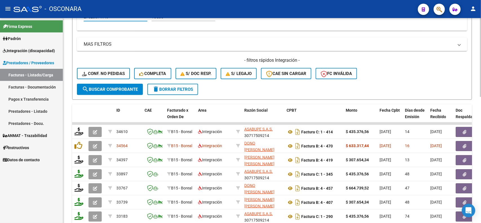
type input "27528674149"
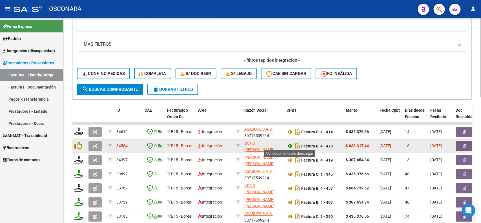
click at [289, 146] on icon at bounding box center [289, 146] width 7 height 7
